Goal: Check status

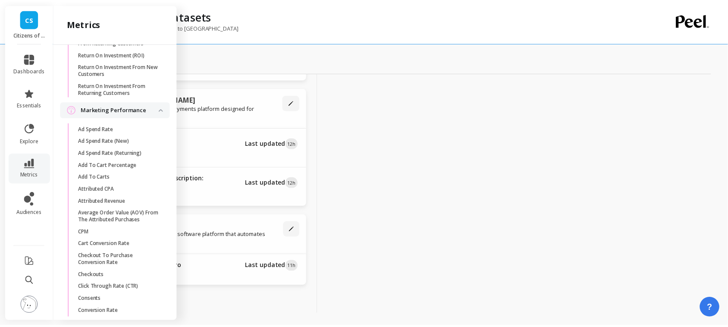
scroll to position [961, 0]
click at [87, 195] on link "Attributed CPA" at bounding box center [123, 189] width 97 height 12
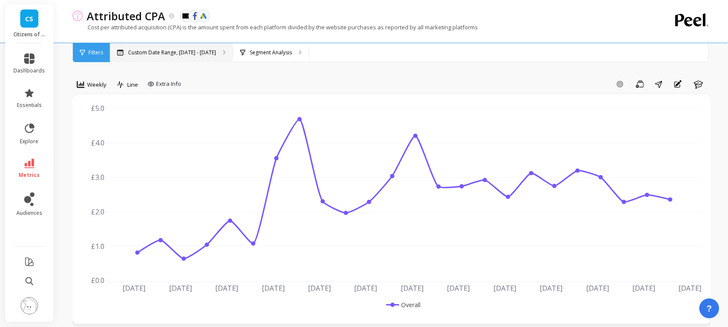
click at [205, 55] on p "Custom Date Range, [DATE] - [DATE]" at bounding box center [172, 52] width 88 height 7
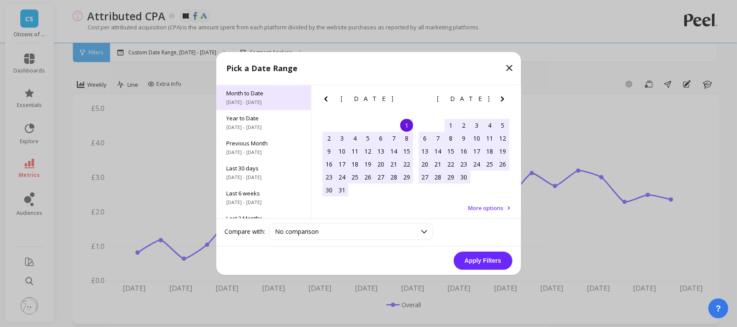
click at [262, 96] on span "Month to Date" at bounding box center [264, 94] width 74 height 8
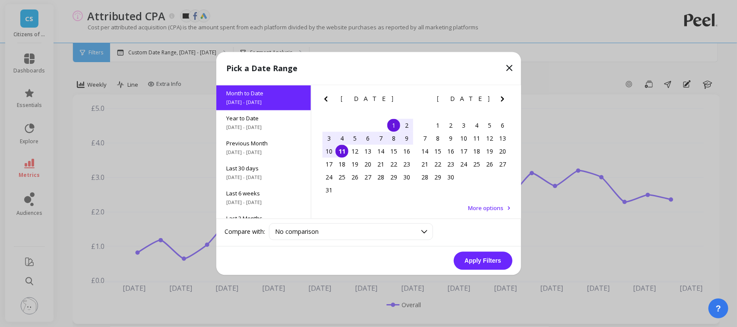
click at [337, 141] on div "4" at bounding box center [341, 138] width 13 height 13
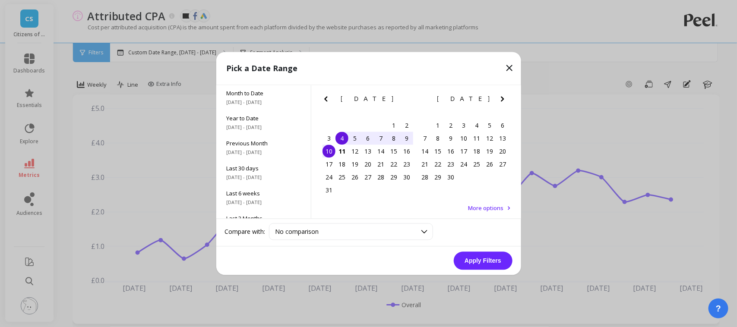
click at [326, 154] on div "10" at bounding box center [328, 151] width 13 height 13
click at [500, 255] on button "Apply Filters" at bounding box center [483, 261] width 59 height 18
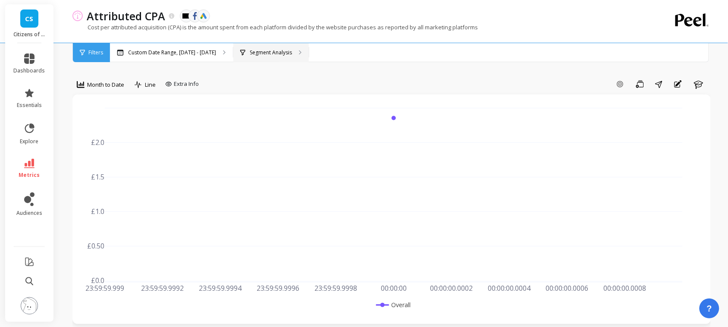
click at [277, 54] on p "Segment Analysis" at bounding box center [271, 52] width 42 height 7
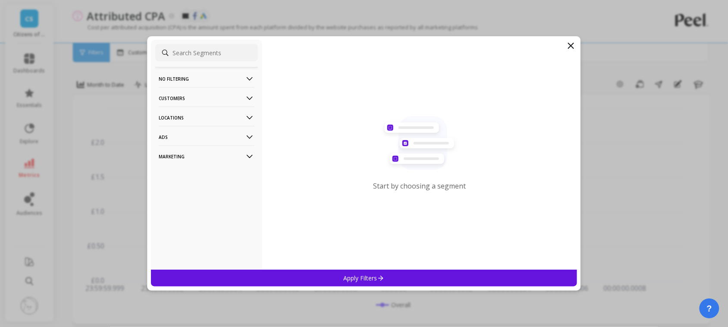
click at [190, 139] on p "Ads" at bounding box center [207, 137] width 96 height 22
click at [182, 223] on p "Marketing" at bounding box center [207, 225] width 96 height 22
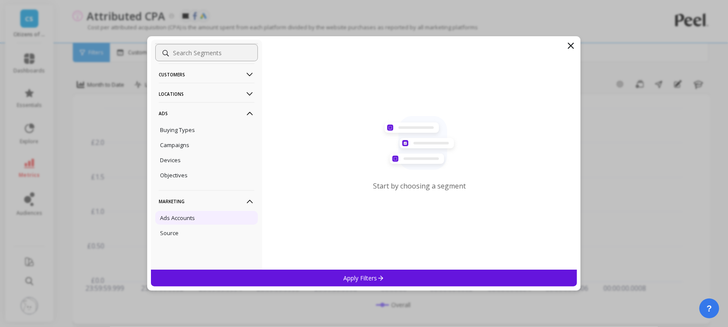
click at [182, 211] on div "Ads Accounts" at bounding box center [206, 218] width 103 height 14
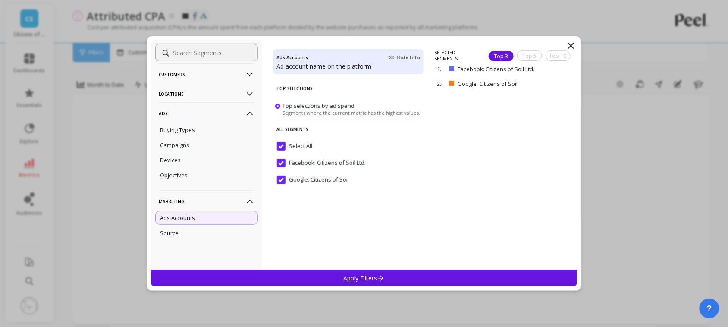
click at [344, 278] on p "Apply Filters" at bounding box center [364, 278] width 41 height 8
